Goal: Information Seeking & Learning: Learn about a topic

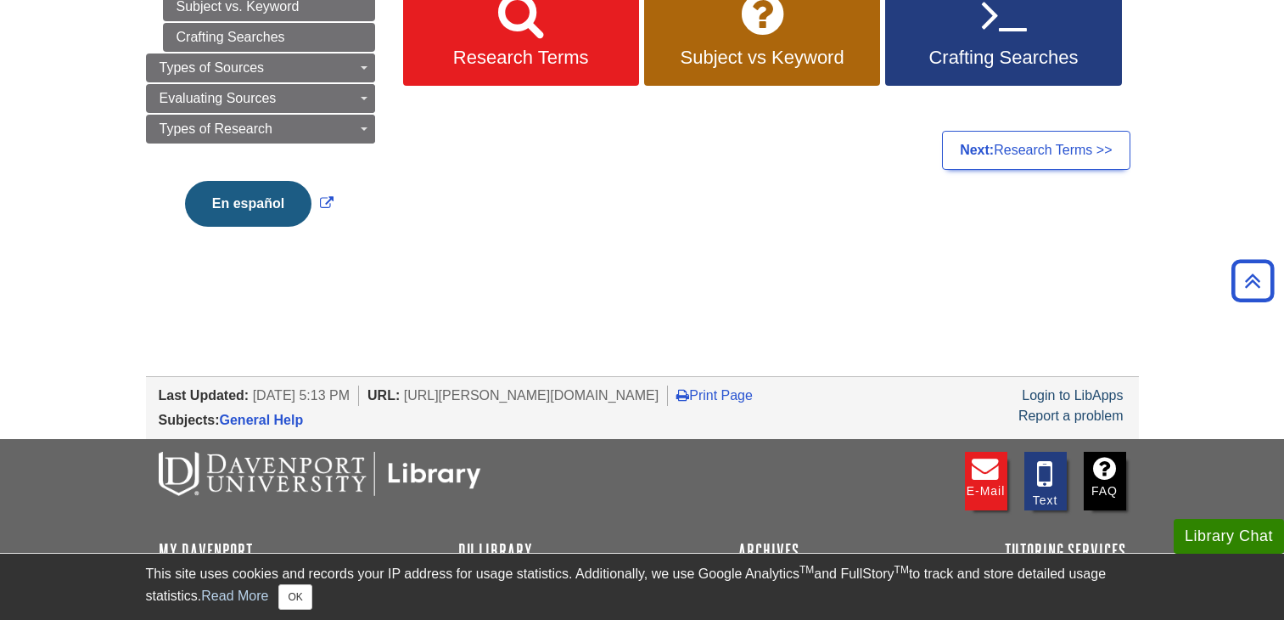
scroll to position [4, 0]
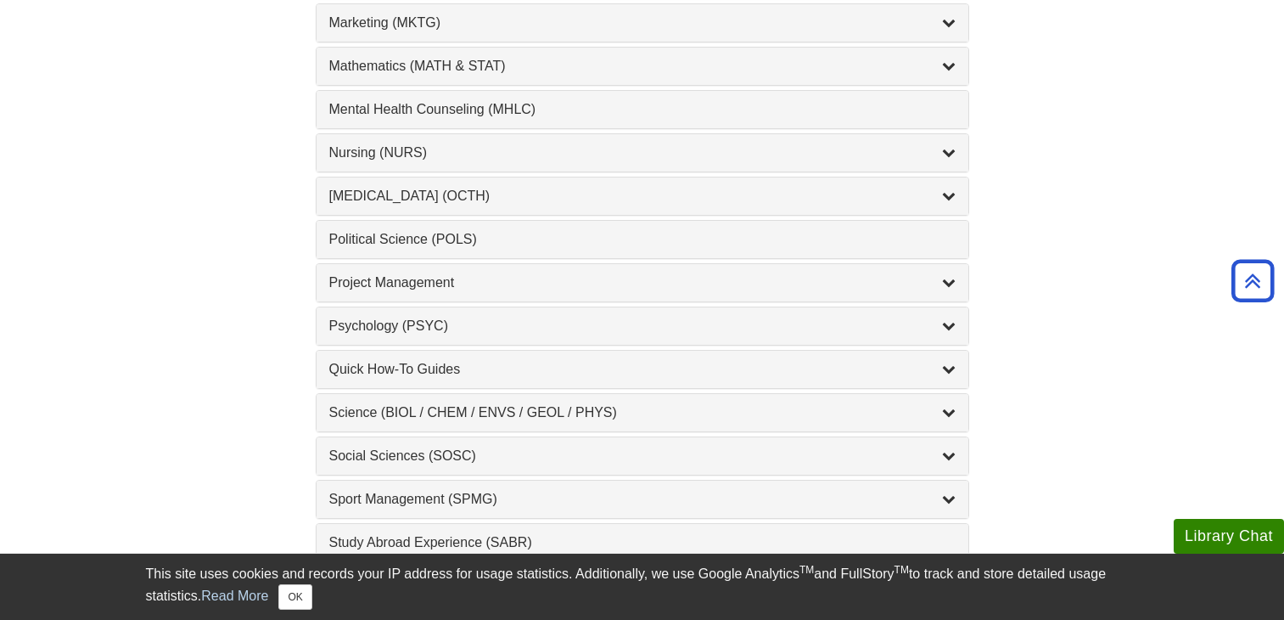
scroll to position [1528, 0]
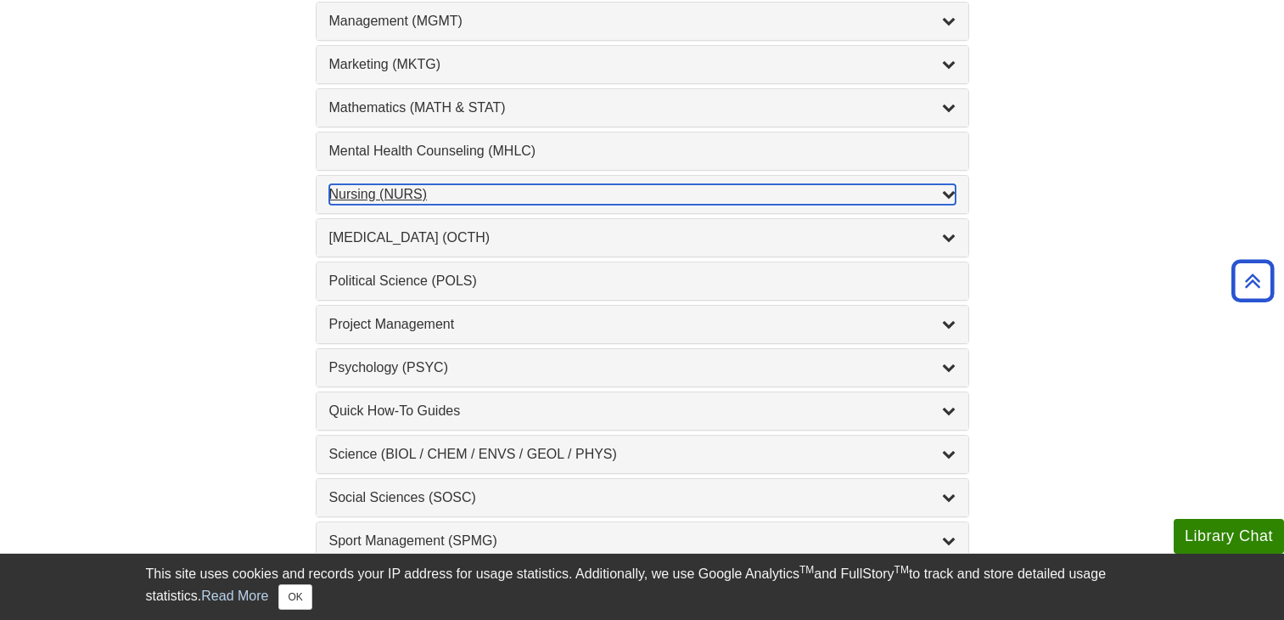
click at [366, 197] on div "Nursing (NURS) , 14 guides" at bounding box center [642, 194] width 626 height 20
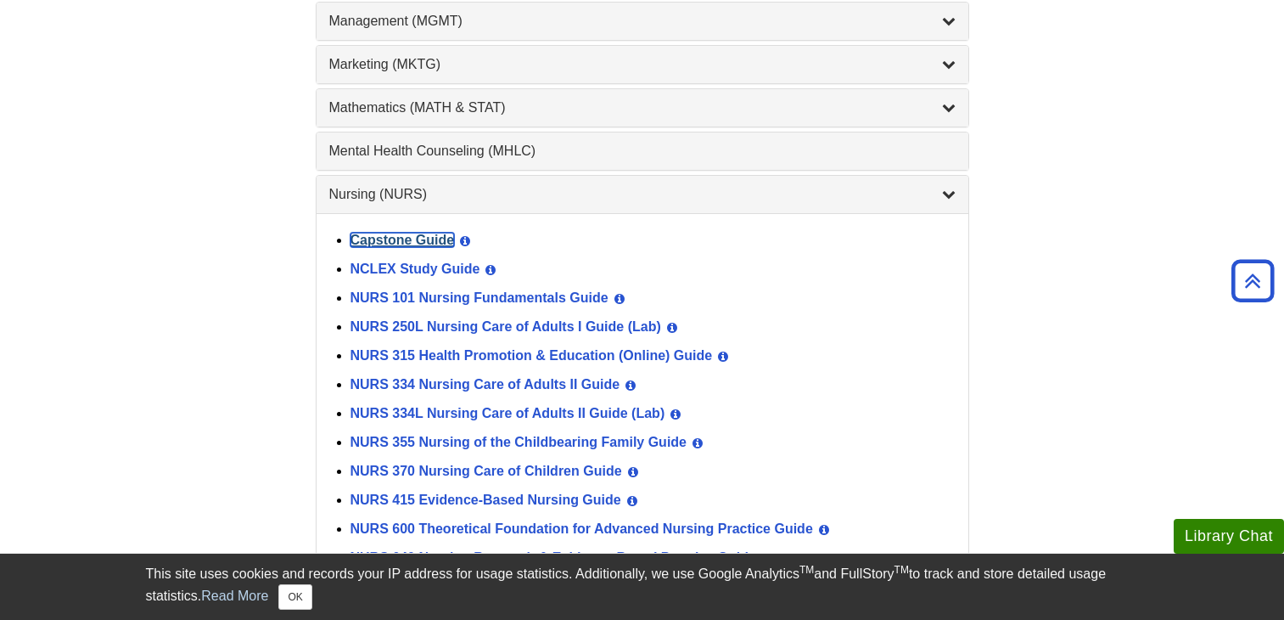
click at [382, 240] on link "Capstone Guide" at bounding box center [403, 240] width 104 height 14
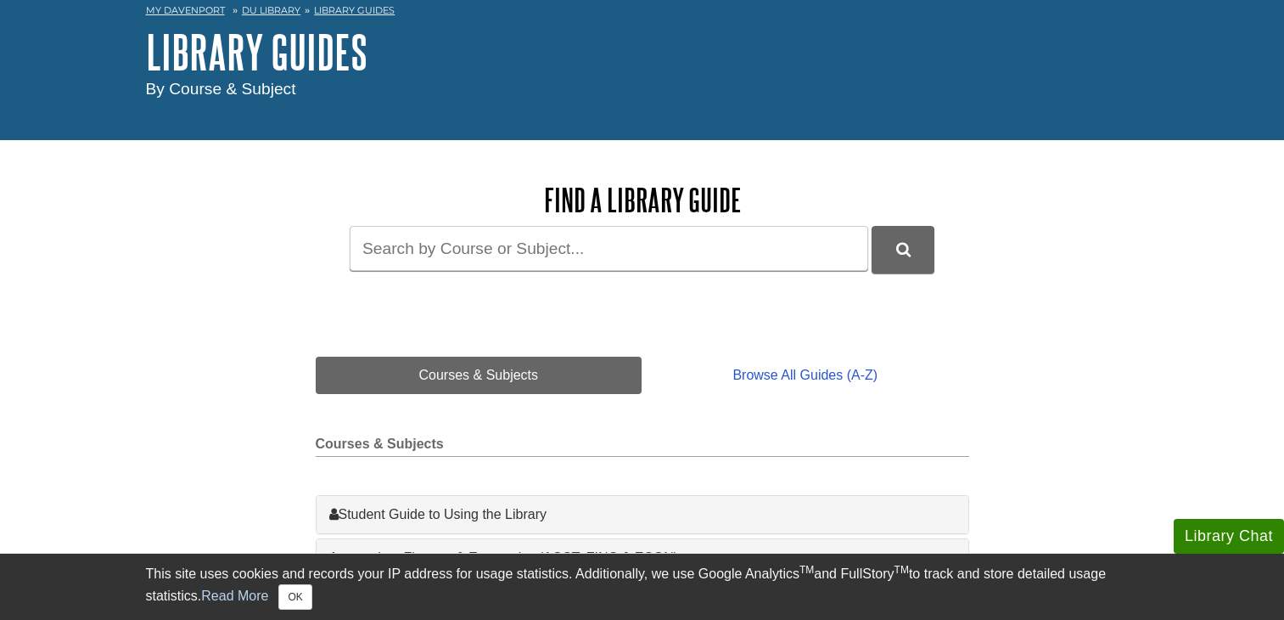
scroll to position [0, 0]
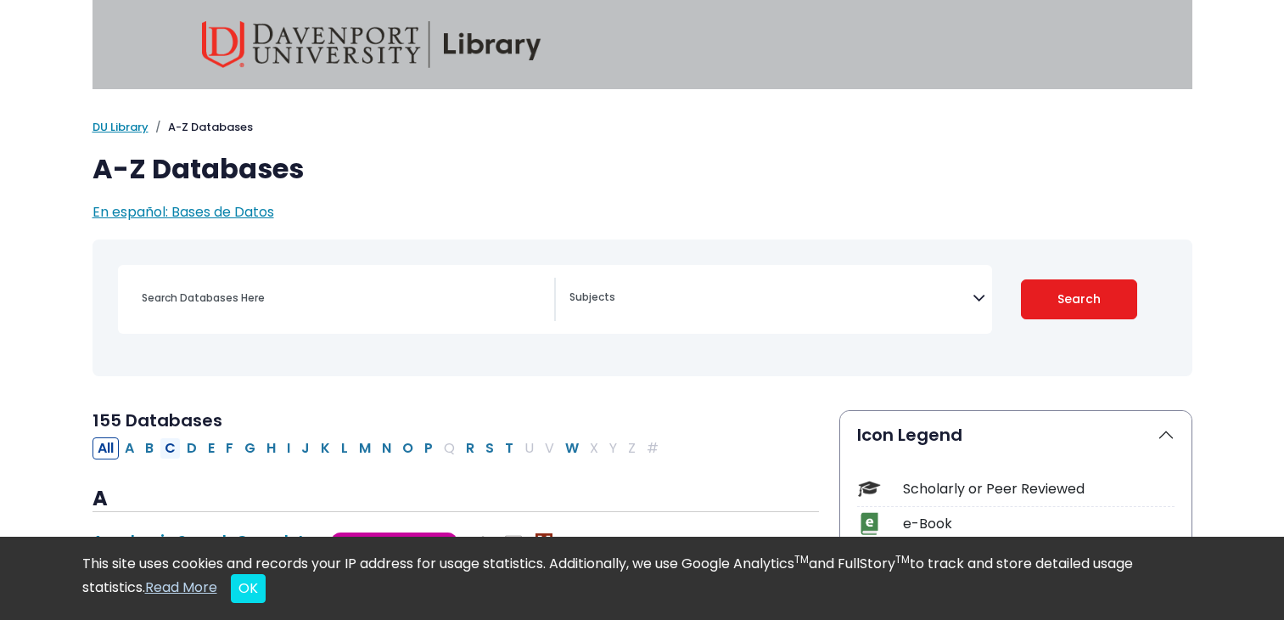
click at [175, 450] on button "C" at bounding box center [170, 448] width 21 height 22
select select "Database Subject Filter"
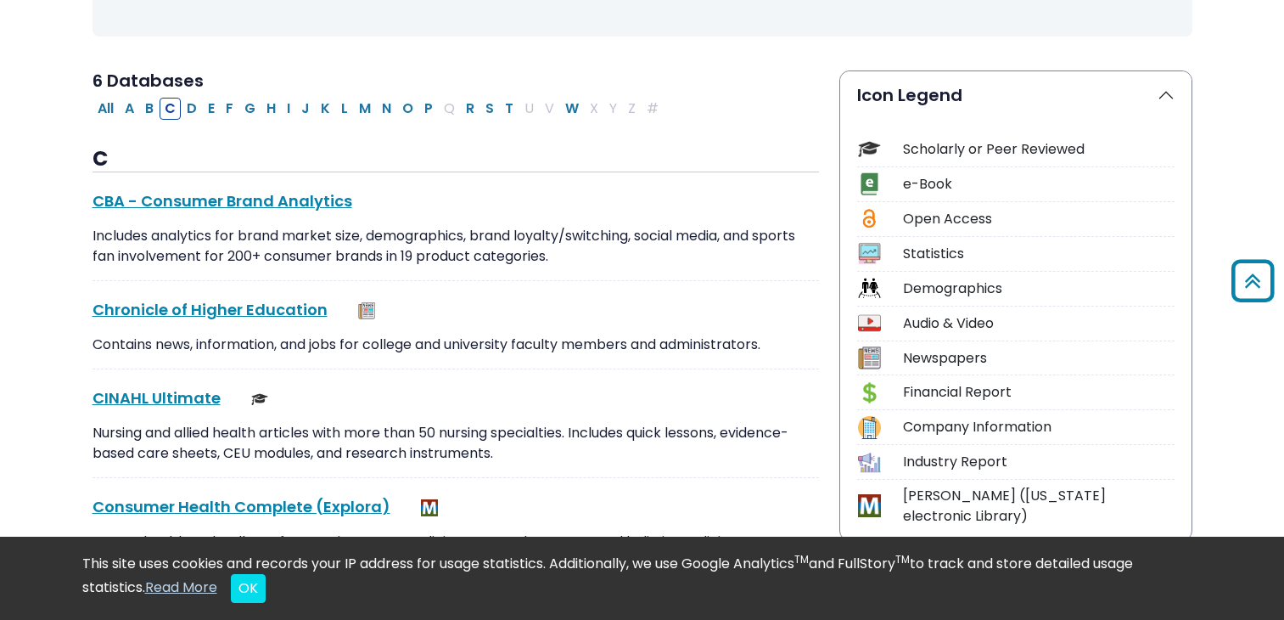
scroll to position [424, 0]
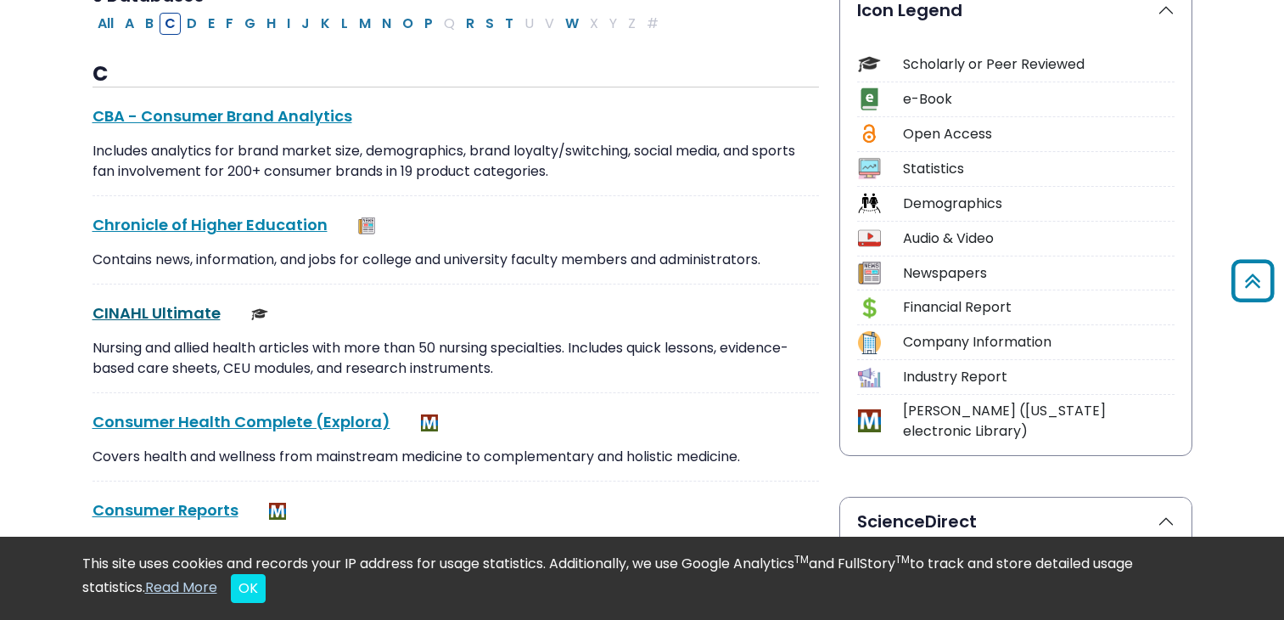
click at [120, 312] on link "CINAHL Ultimate This link opens in a new window" at bounding box center [157, 312] width 128 height 21
